Goal: Transaction & Acquisition: Purchase product/service

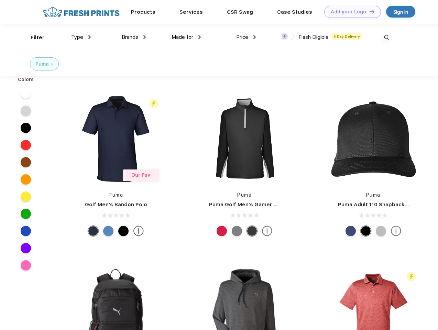
click at [350, 12] on link "Add your Logo Design Tool" at bounding box center [352, 12] width 57 height 12
click at [0, 0] on div "Design Tool" at bounding box center [0, 0] width 0 height 0
click at [369, 11] on link "Add your Logo Design Tool" at bounding box center [352, 12] width 57 height 12
click at [33, 37] on div "Filter" at bounding box center [38, 38] width 14 height 8
click at [81, 37] on span "Type" at bounding box center [77, 37] width 12 height 6
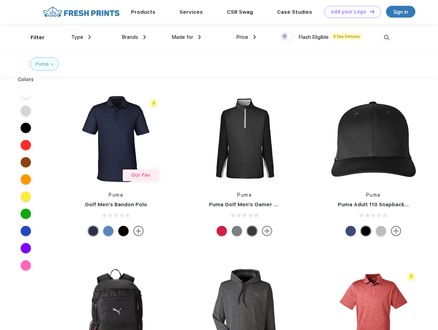
click at [134, 37] on span "Brands" at bounding box center [130, 37] width 16 height 6
click at [186, 37] on span "Made for" at bounding box center [182, 37] width 22 height 6
click at [246, 37] on span "Price" at bounding box center [242, 37] width 12 height 6
click at [287, 37] on div at bounding box center [286, 37] width 13 height 8
click at [285, 37] on input "checkbox" at bounding box center [282, 34] width 4 height 4
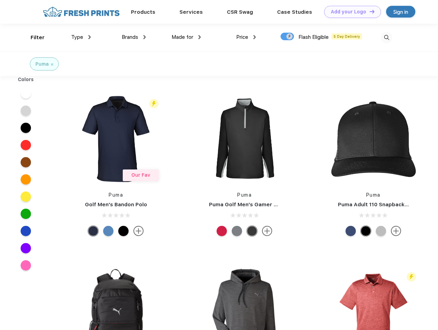
click at [386, 37] on img at bounding box center [386, 37] width 11 height 11
